Goal: Transaction & Acquisition: Purchase product/service

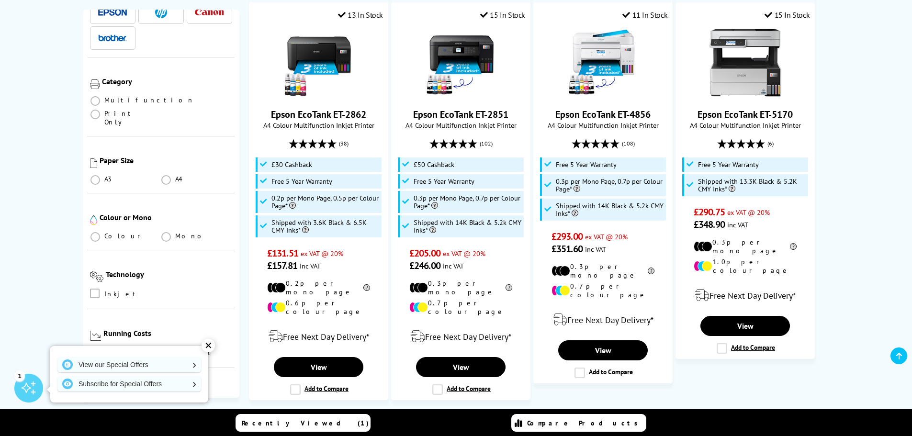
scroll to position [96, 0]
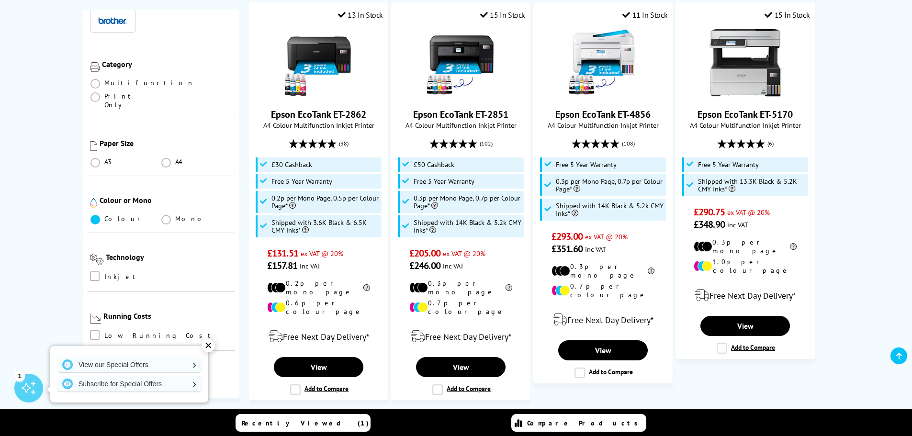
click at [95, 215] on span at bounding box center [96, 220] width 10 height 10
click at [104, 216] on input "radio" at bounding box center [104, 216] width 0 height 0
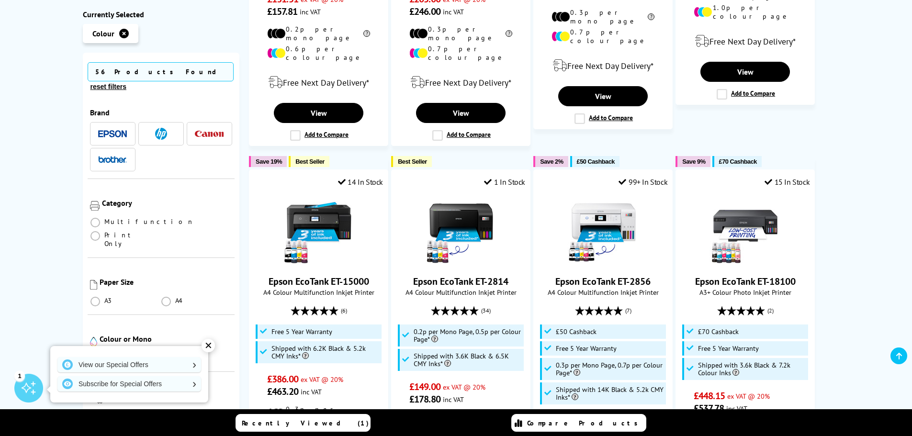
scroll to position [527, 0]
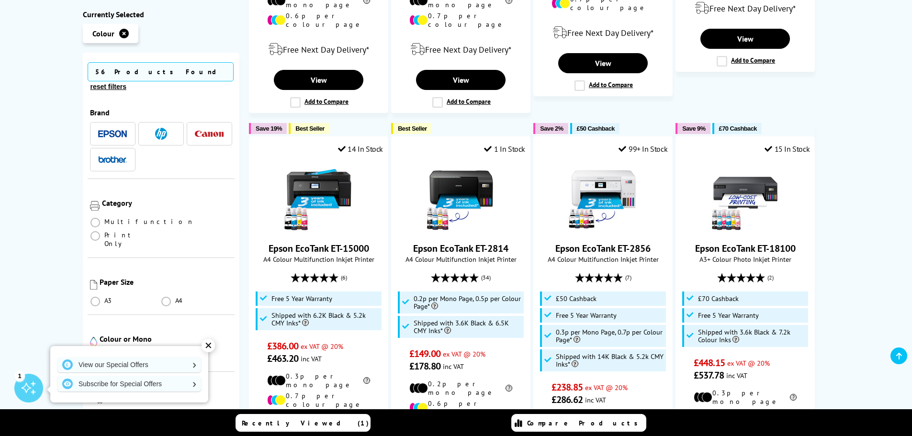
click at [208, 347] on div "✕" at bounding box center [208, 345] width 13 height 13
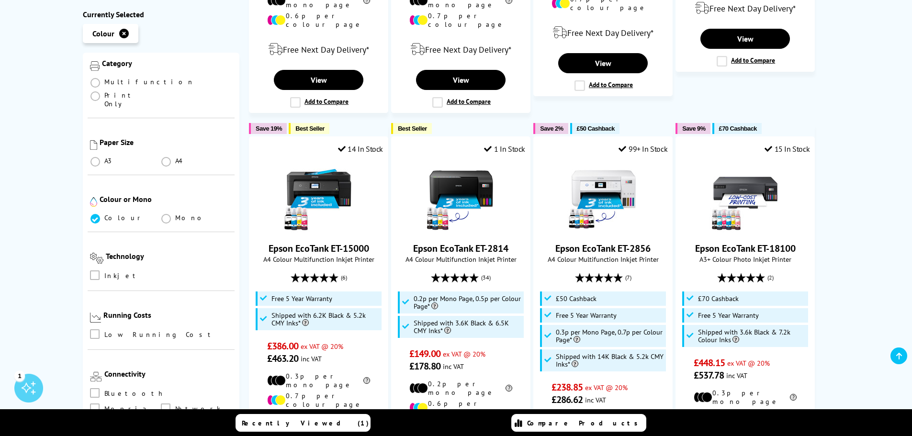
scroll to position [144, 0]
click at [94, 267] on span at bounding box center [95, 272] width 10 height 10
click at [104, 268] on input "checkbox" at bounding box center [104, 268] width 0 height 0
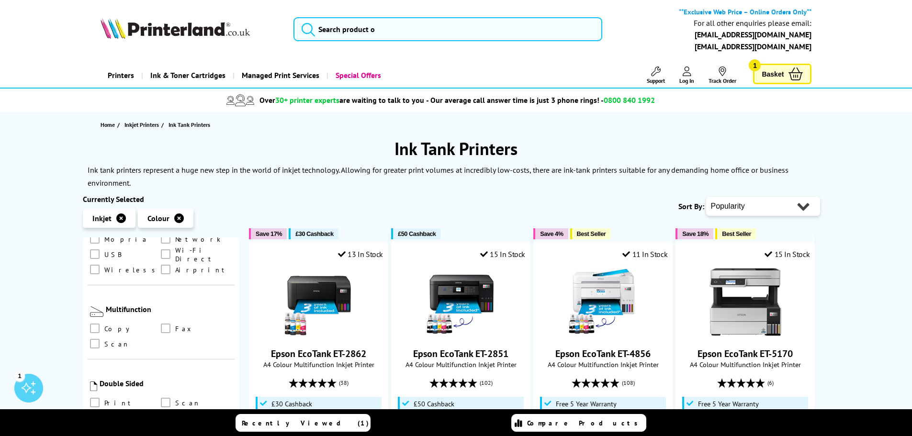
click at [758, 201] on select "Popularity Rating Price - Low to High Price - High to Low Running Costs - Low t…" at bounding box center [764, 206] width 114 height 19
click at [707, 197] on select "Popularity Rating Price - Low to High Price - High to Low Running Costs - Low t…" at bounding box center [764, 206] width 114 height 19
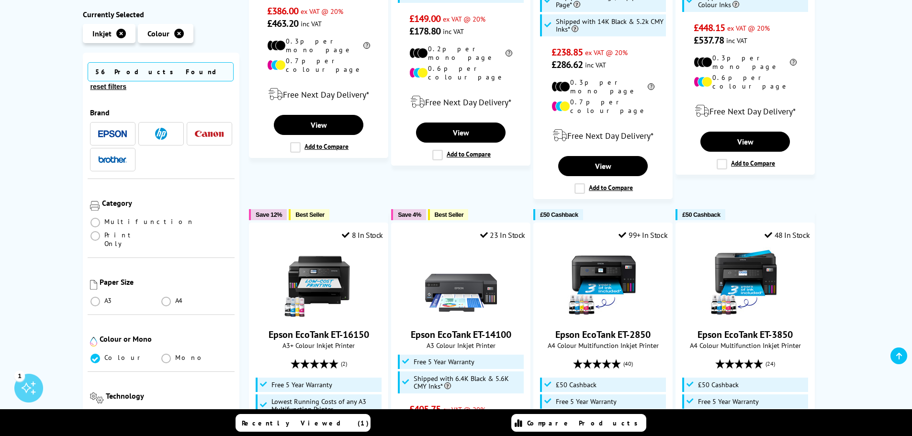
click at [201, 131] on img "button" at bounding box center [209, 134] width 29 height 6
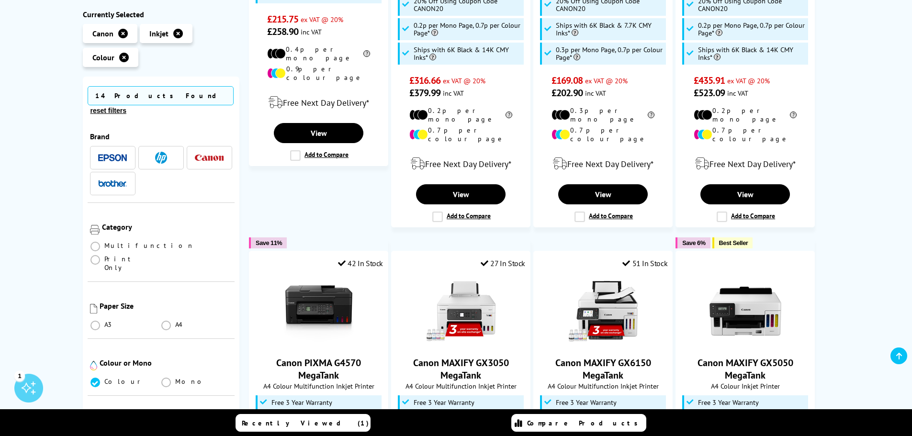
scroll to position [192, 0]
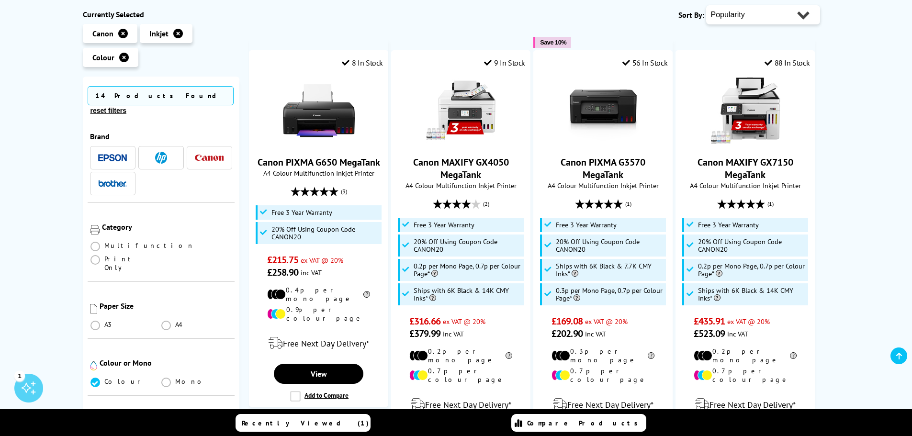
click at [122, 34] on icon "button" at bounding box center [123, 34] width 10 height 10
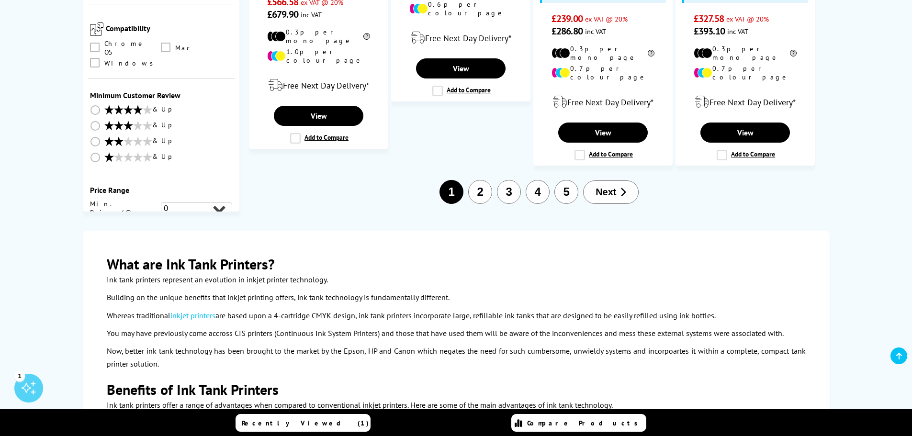
scroll to position [1341, 0]
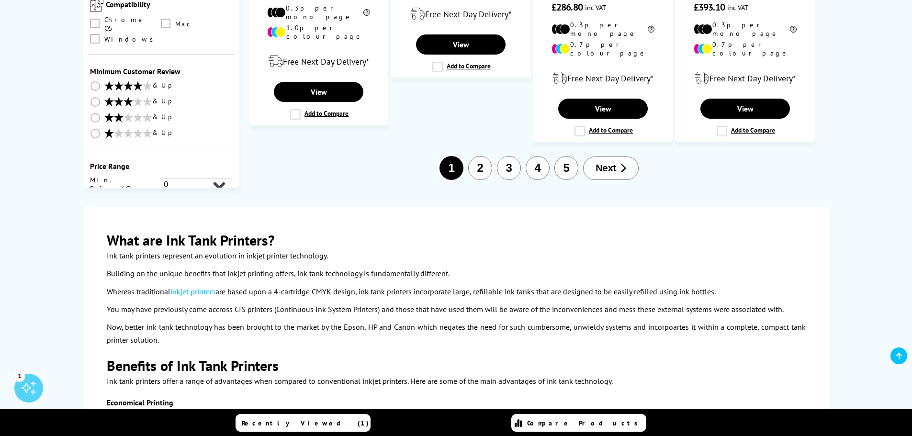
click at [479, 156] on button "2" at bounding box center [480, 168] width 24 height 24
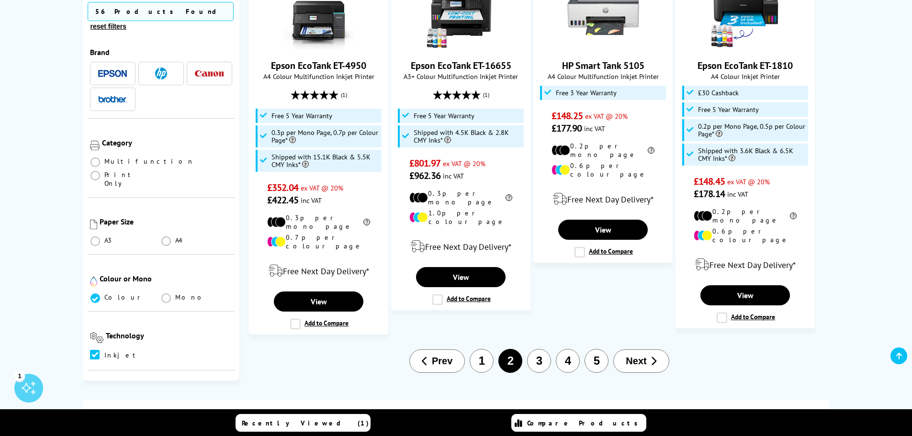
scroll to position [1293, 0]
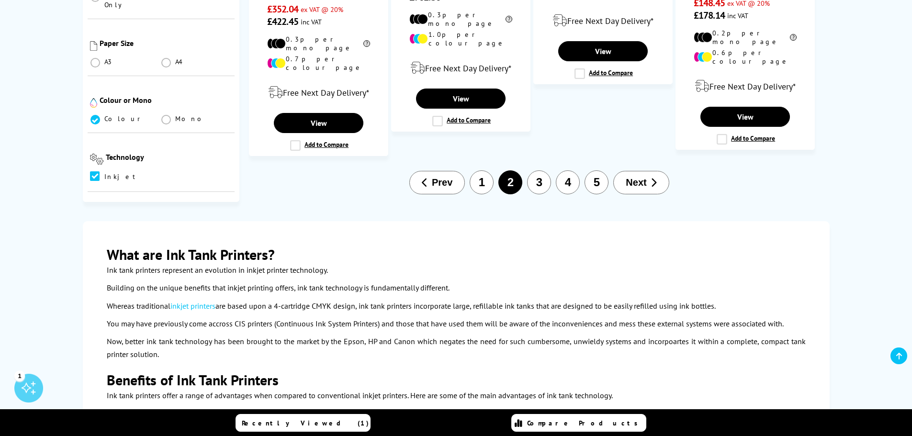
click at [541, 171] on button "3" at bounding box center [539, 183] width 24 height 24
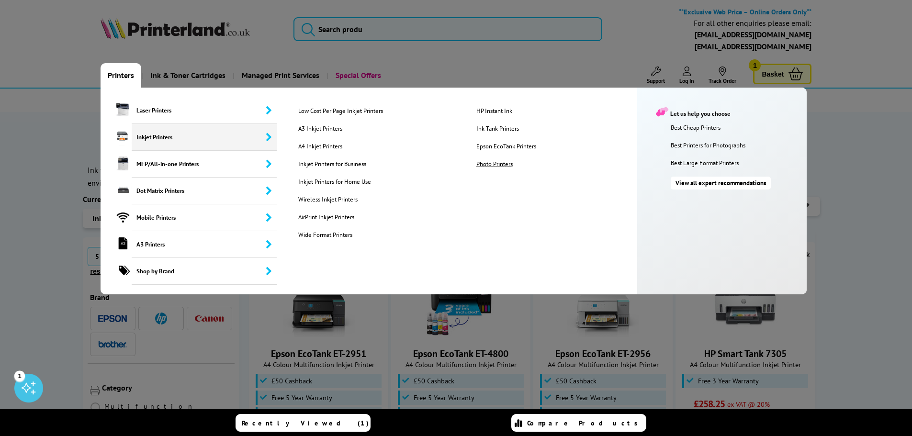
click at [503, 163] on link "Photo Printers" at bounding box center [557, 164] width 177 height 8
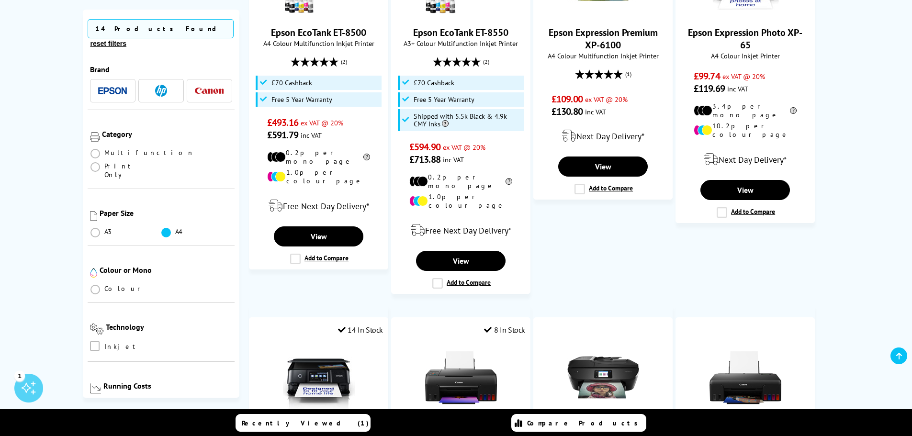
click at [168, 228] on span at bounding box center [166, 233] width 10 height 10
click at [175, 229] on input "radio" at bounding box center [175, 229] width 0 height 0
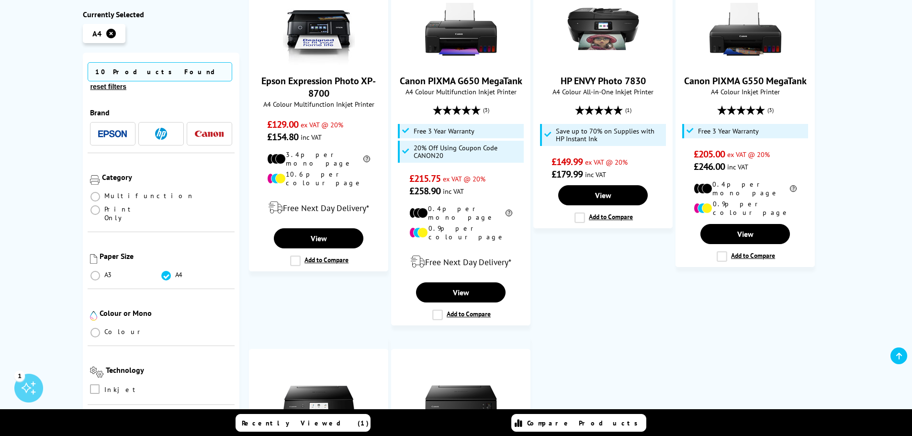
scroll to position [623, 0]
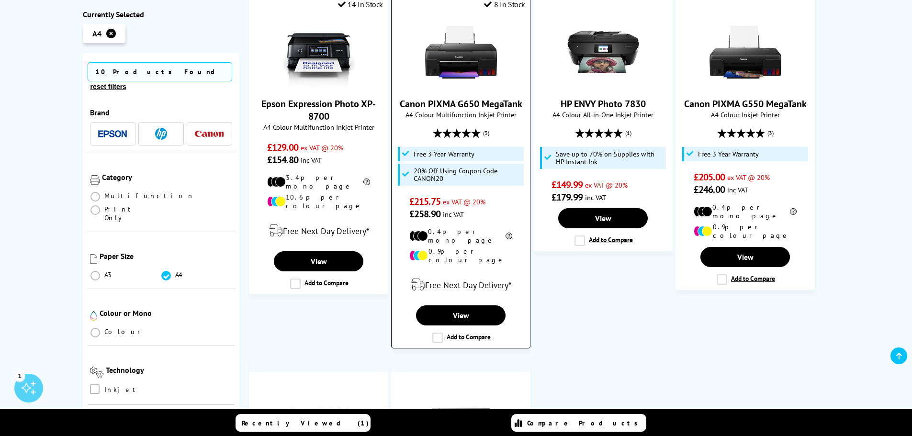
click at [459, 98] on link "Canon PIXMA G650 MegaTank" at bounding box center [461, 104] width 123 height 12
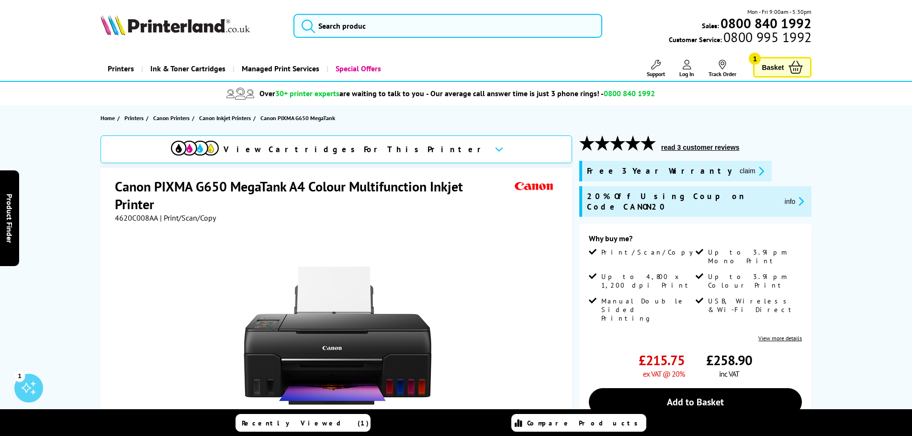
click at [692, 148] on button "read 3 customer reviews" at bounding box center [701, 147] width 84 height 9
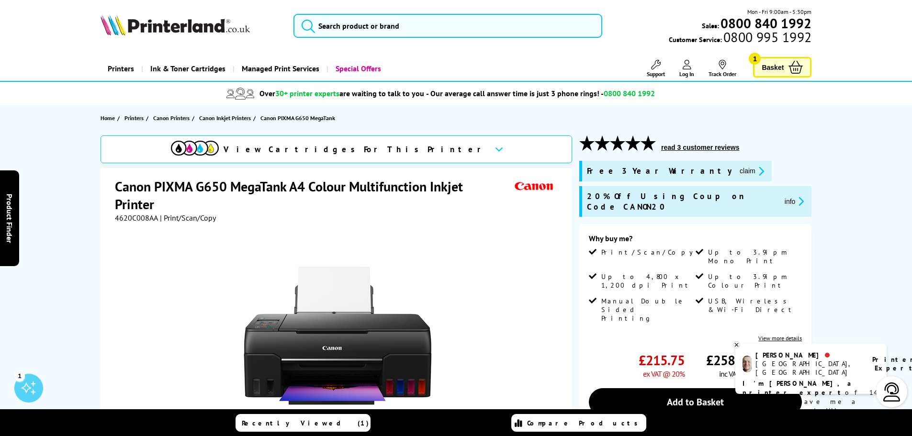
click at [772, 68] on span "Basket" at bounding box center [773, 67] width 22 height 13
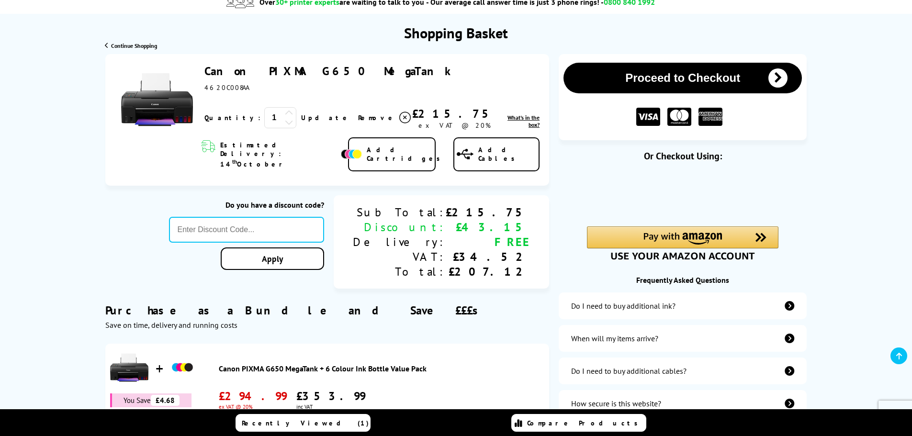
scroll to position [96, 0]
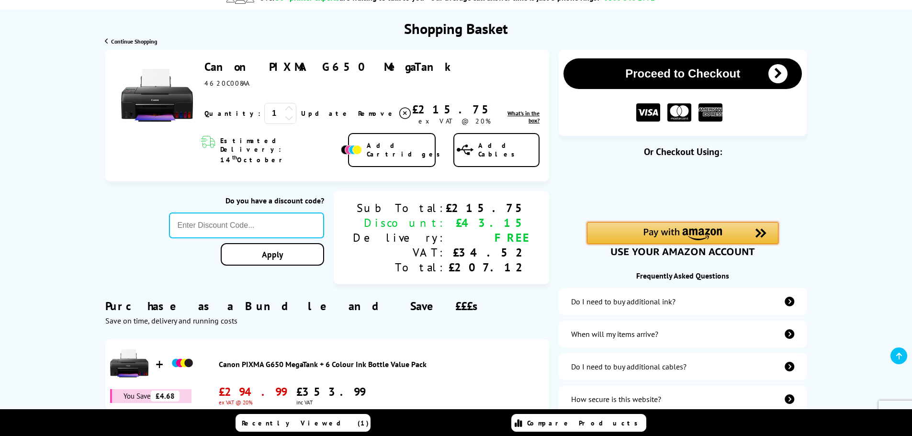
click at [686, 233] on img "Amazon Pay - Use your Amazon account" at bounding box center [683, 234] width 79 height 12
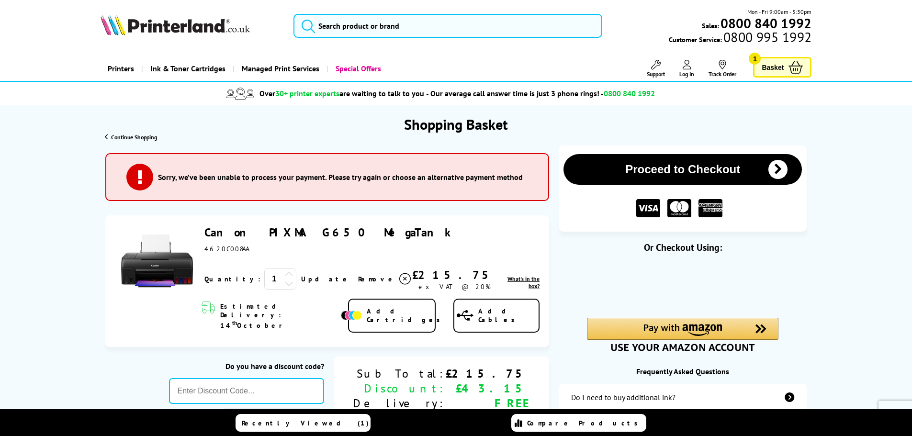
click at [278, 233] on link "Canon PIXMA G650 MegaTank" at bounding box center [331, 232] width 253 height 15
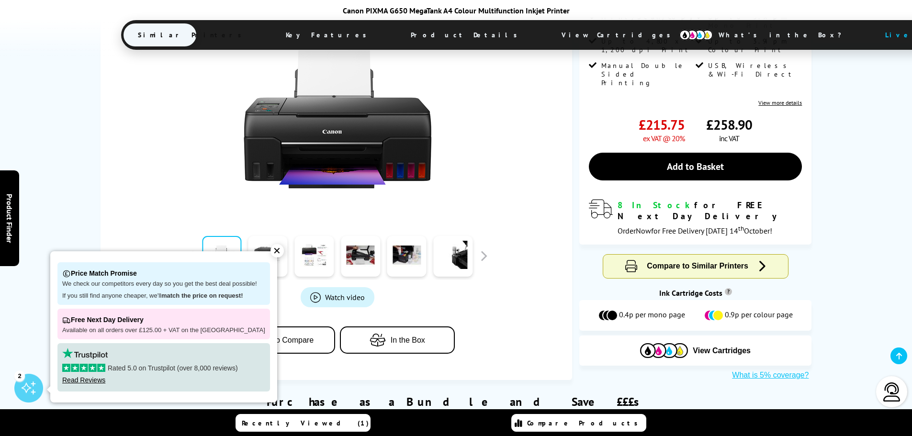
scroll to position [239, 0]
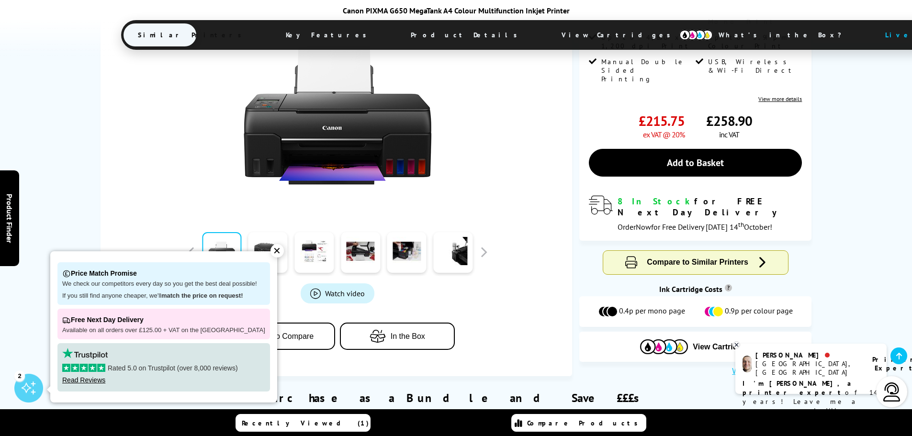
click at [271, 252] on div "✕" at bounding box center [277, 250] width 13 height 13
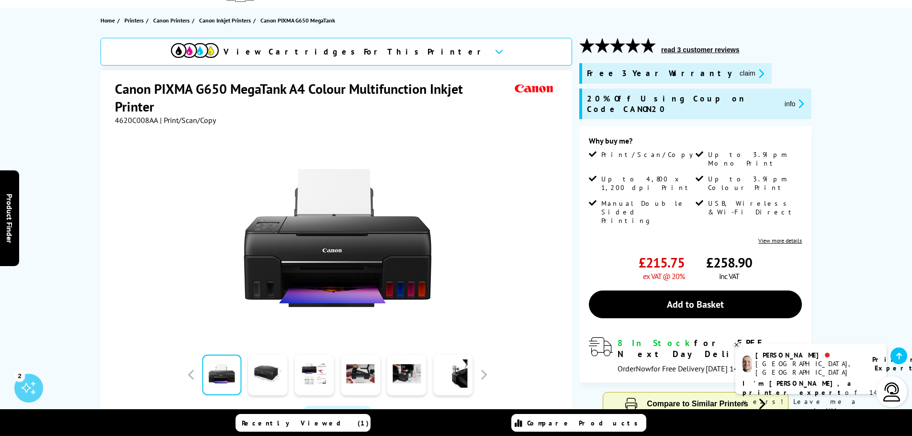
scroll to position [96, 0]
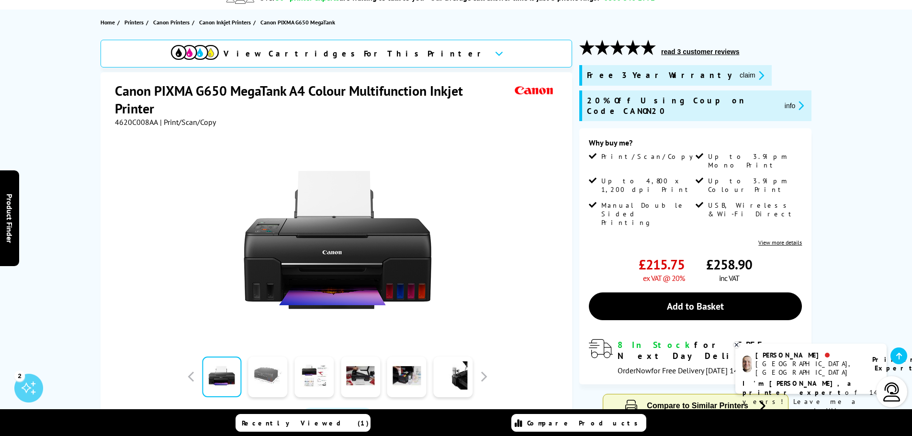
click at [275, 380] on link at bounding box center [268, 377] width 39 height 41
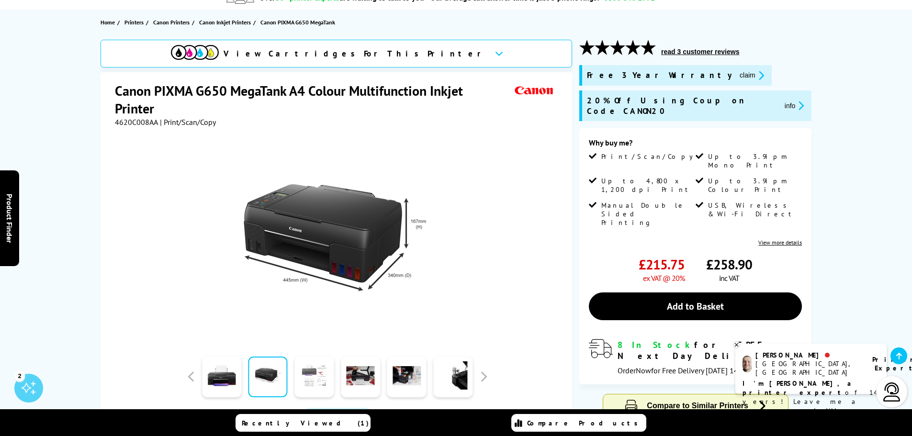
click at [308, 378] on link at bounding box center [314, 377] width 39 height 41
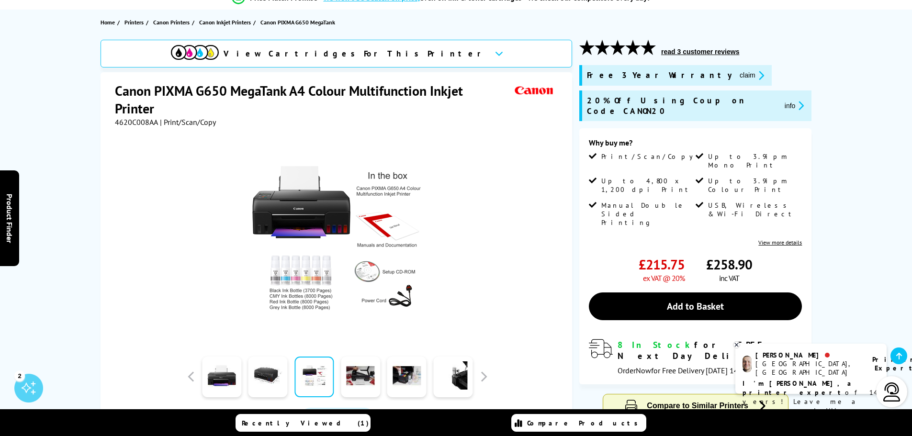
click at [335, 379] on div at bounding box center [314, 377] width 46 height 48
click at [351, 378] on link at bounding box center [360, 377] width 39 height 41
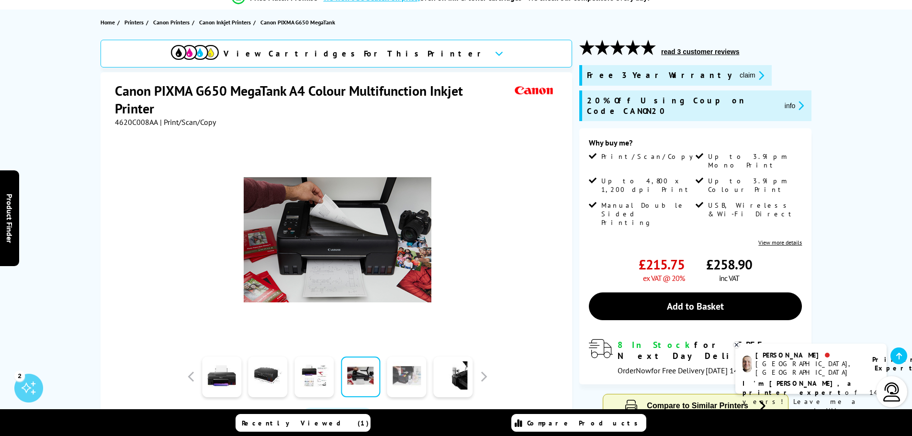
click at [401, 379] on link at bounding box center [407, 377] width 39 height 41
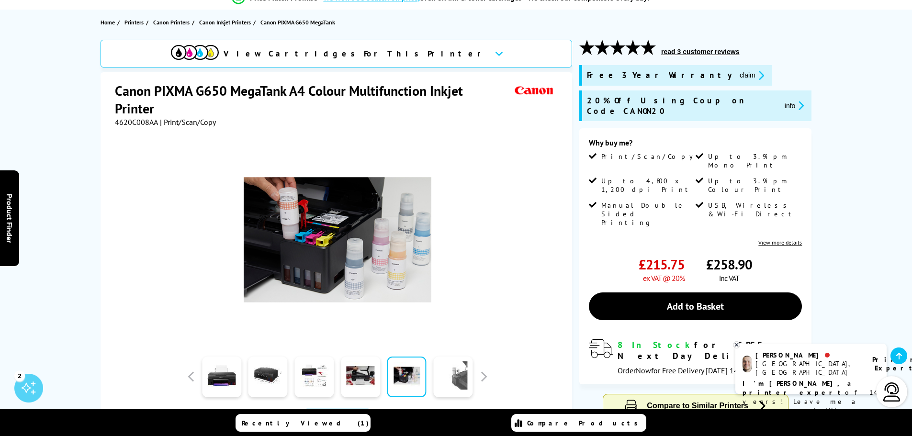
click at [445, 381] on link at bounding box center [452, 377] width 39 height 41
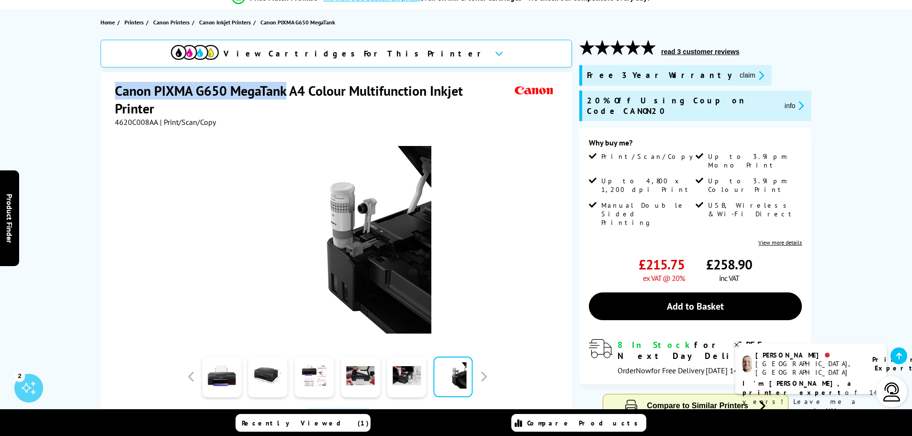
drag, startPoint x: 206, startPoint y: 91, endPoint x: 285, endPoint y: 90, distance: 79.5
click at [285, 90] on div "Canon PIXMA G650 MegaTank A4 Colour Multifunction Inkjet Printer 4620C008AA | P…" at bounding box center [337, 286] width 472 height 429
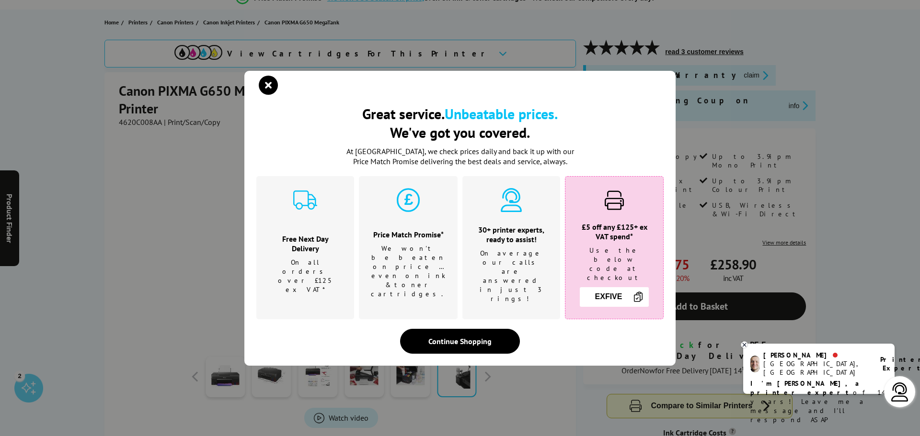
drag, startPoint x: 279, startPoint y: 90, endPoint x: 264, endPoint y: 91, distance: 14.4
click at [264, 91] on icon "close modal" at bounding box center [268, 85] width 19 height 19
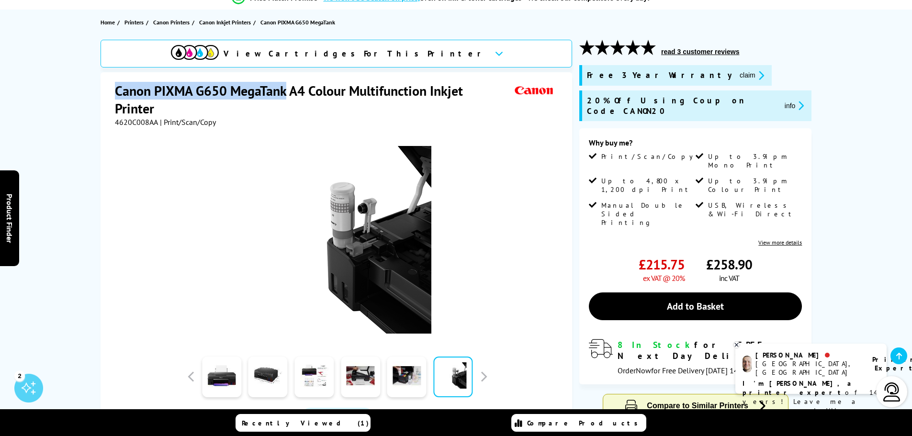
drag, startPoint x: 115, startPoint y: 87, endPoint x: 287, endPoint y: 86, distance: 172.0
click at [287, 86] on h1 "Canon PIXMA G650 MegaTank A4 Colour Multifunction Inkjet Printer" at bounding box center [314, 99] width 398 height 35
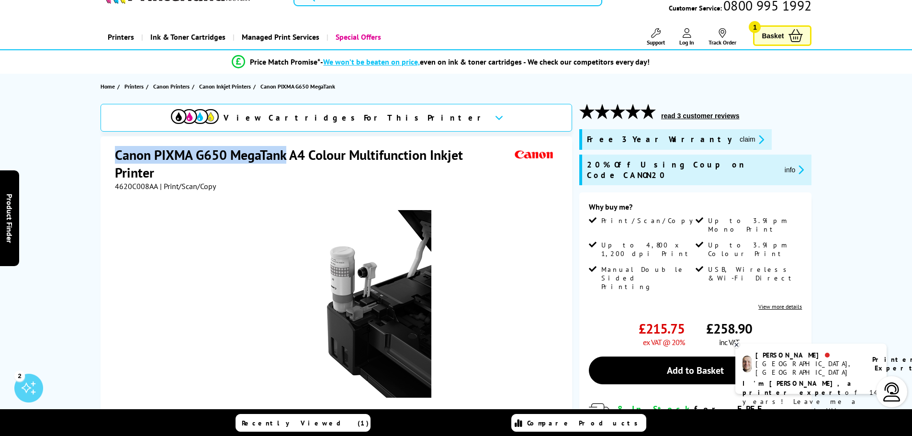
scroll to position [0, 0]
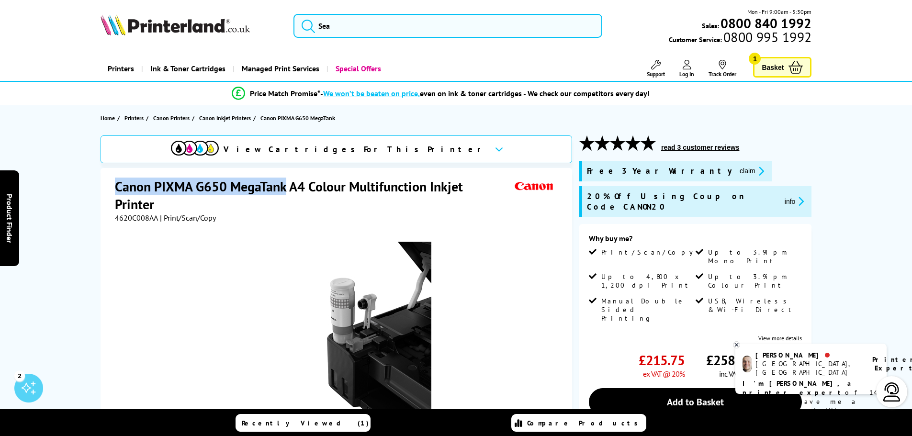
click at [780, 67] on span "Basket" at bounding box center [773, 67] width 22 height 13
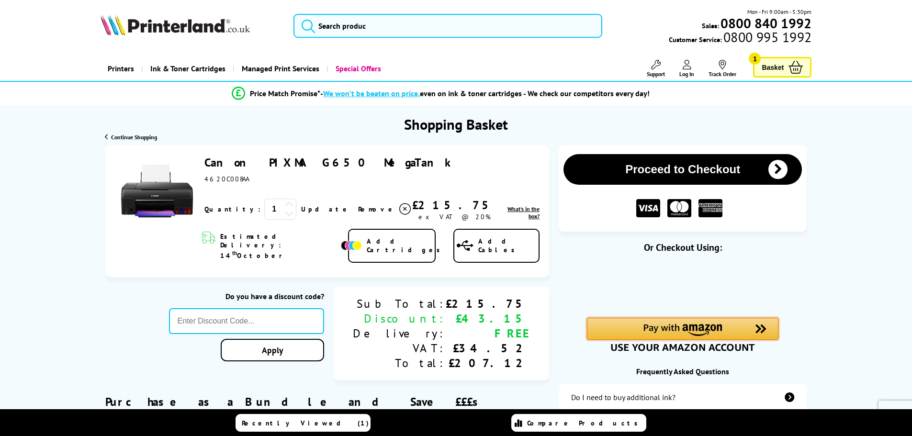
click at [679, 330] on img "Amazon Pay - Use your Amazon account" at bounding box center [683, 330] width 79 height 12
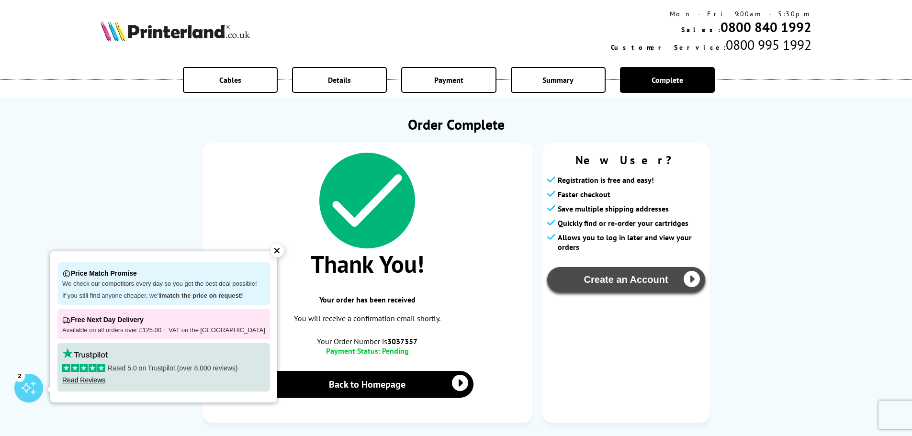
click at [609, 286] on button "Create an Account" at bounding box center [626, 279] width 158 height 25
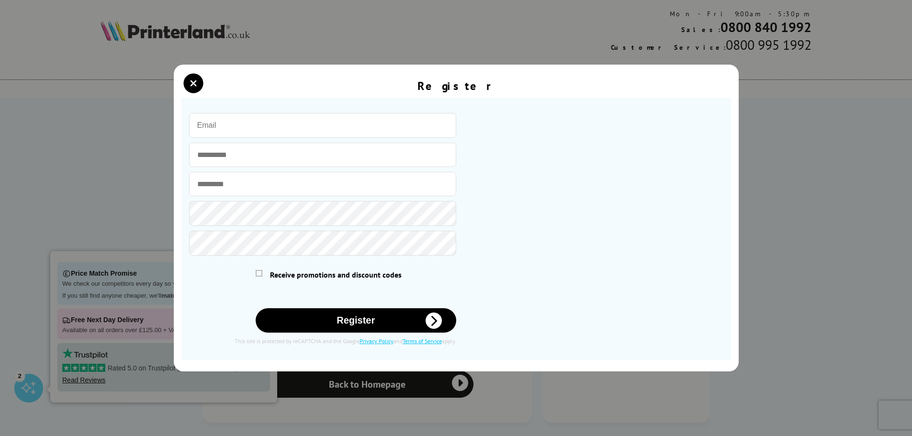
click at [252, 130] on input "email" at bounding box center [322, 125] width 267 height 25
type input "[PERSON_NAME][EMAIL_ADDRESS][DOMAIN_NAME]"
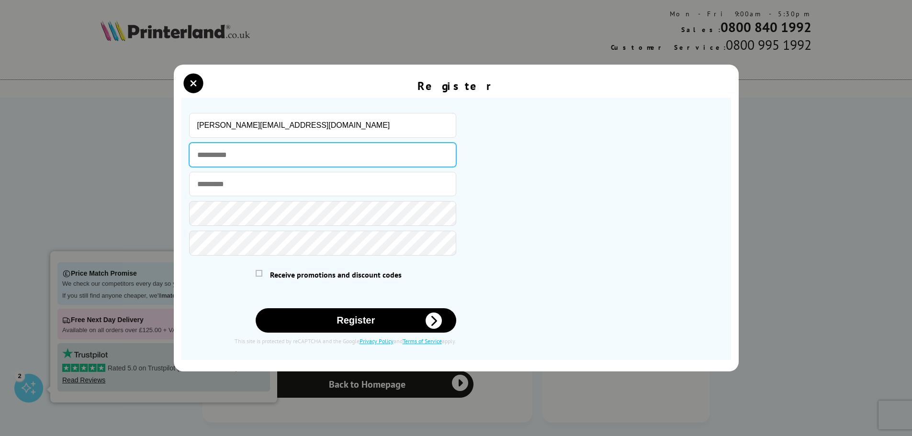
type input "******"
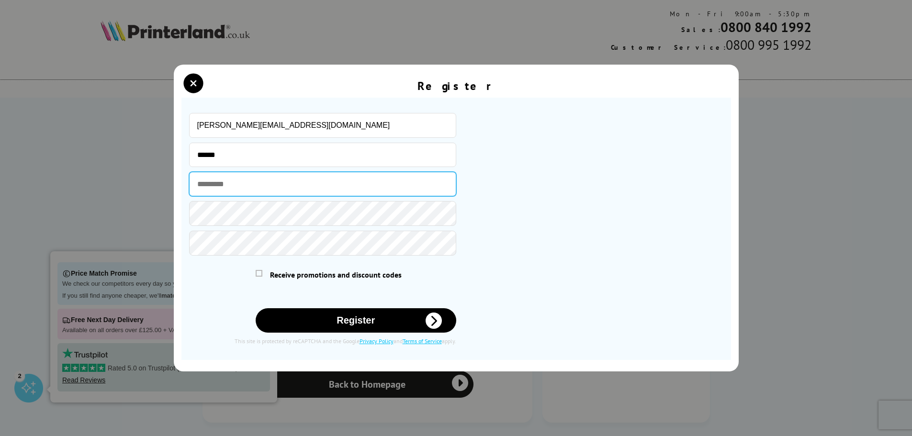
type input "******"
click at [262, 275] on span at bounding box center [259, 273] width 7 height 7
click at [258, 272] on input "checkbox" at bounding box center [258, 272] width 0 height 0
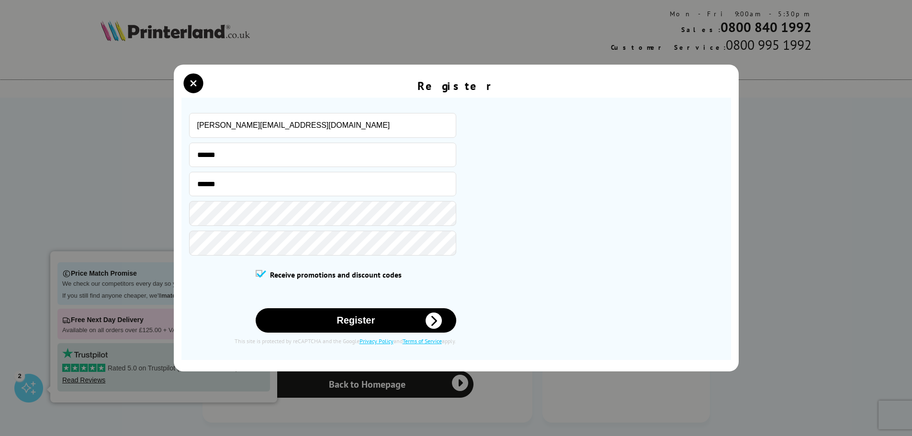
click at [304, 315] on button "Register" at bounding box center [356, 320] width 201 height 24
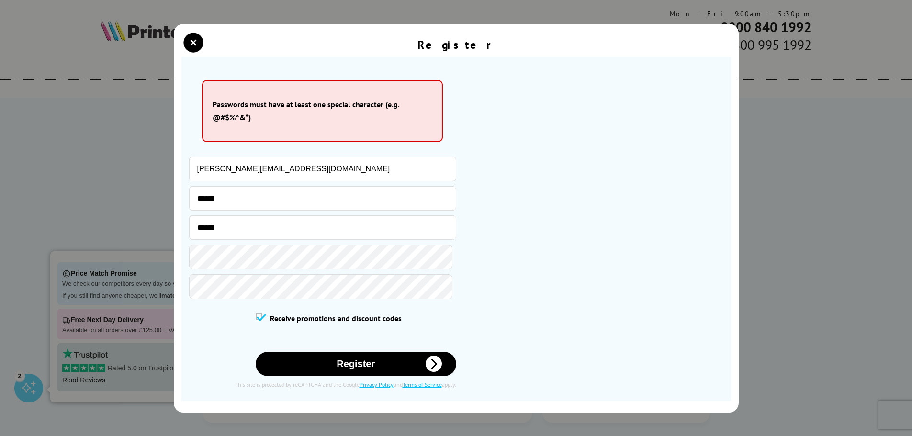
click at [357, 370] on button "Register" at bounding box center [356, 364] width 201 height 24
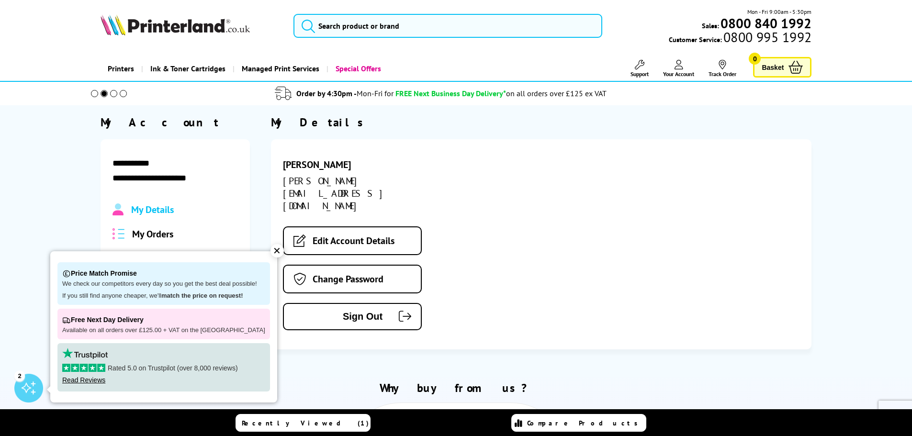
click at [271, 252] on div "✕" at bounding box center [277, 250] width 13 height 13
